Goal: Check status: Check status

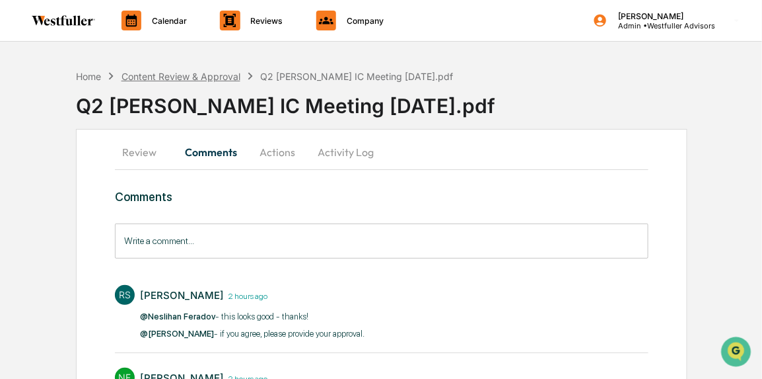
click at [213, 71] on div "Content Review & Approval" at bounding box center [181, 76] width 119 height 11
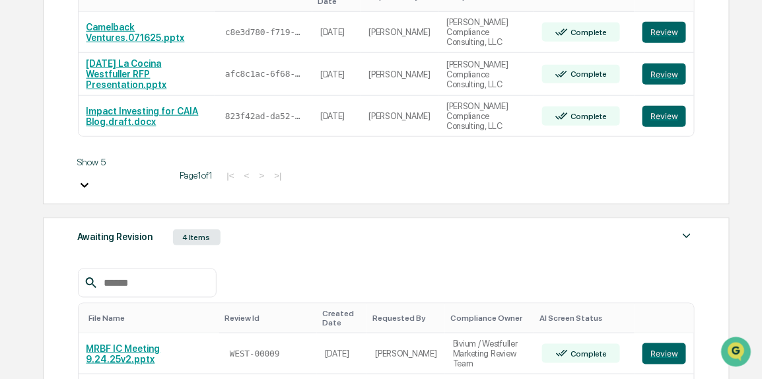
scroll to position [322, 0]
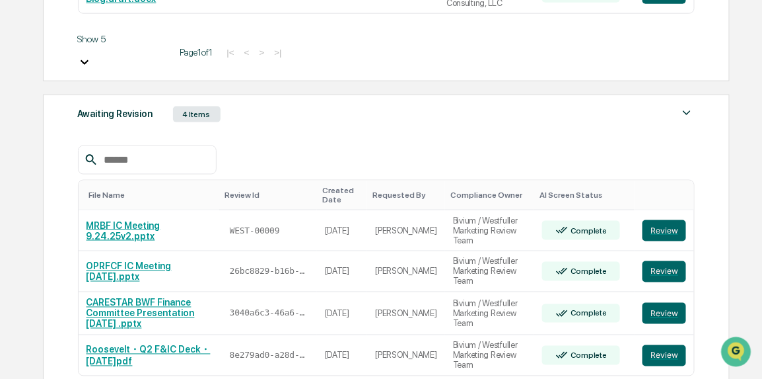
scroll to position [445, 0]
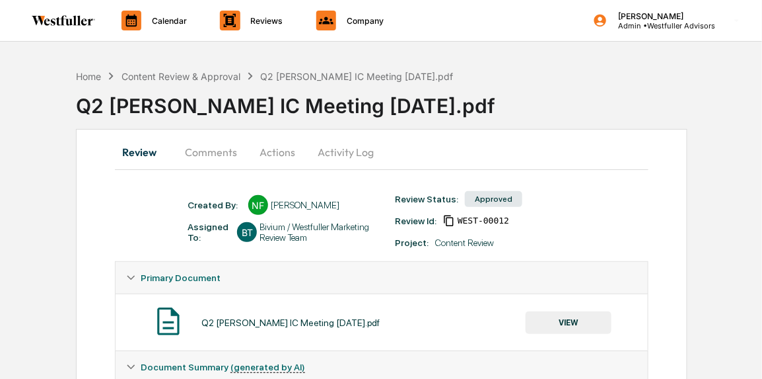
click at [196, 159] on button "Comments" at bounding box center [210, 152] width 73 height 32
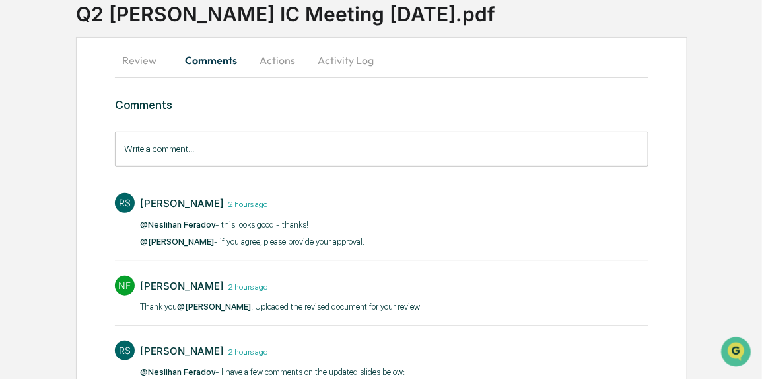
scroll to position [92, 0]
click at [273, 52] on button "Actions" at bounding box center [277, 60] width 59 height 32
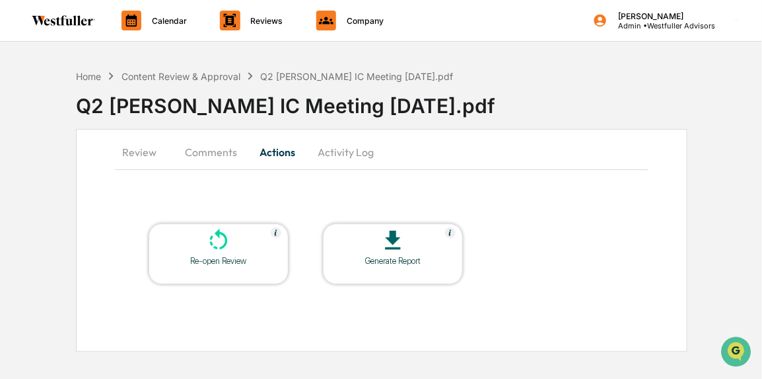
scroll to position [0, 0]
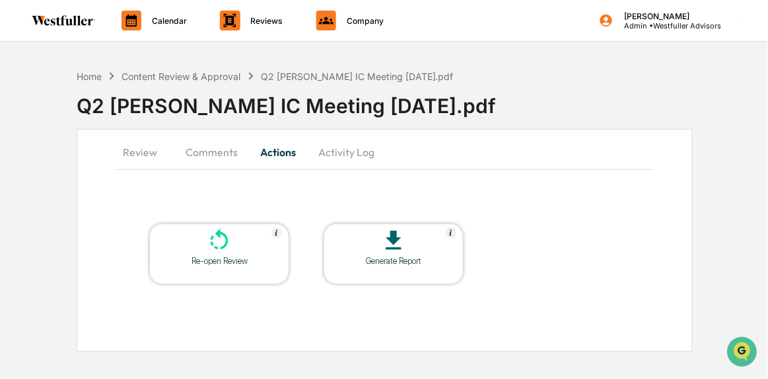
click at [334, 146] on button "Activity Log" at bounding box center [346, 152] width 77 height 32
